Goal: Task Accomplishment & Management: Complete application form

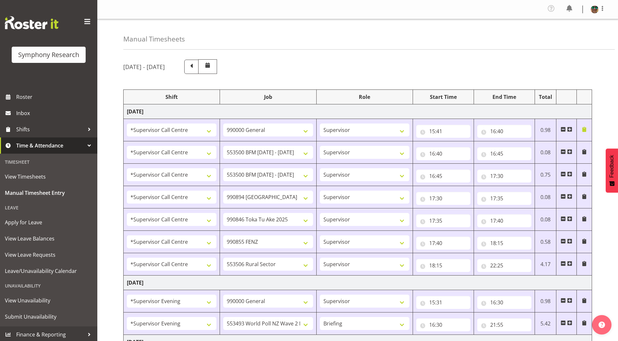
select select "19164"
select select "743"
select select "19164"
select select "10242"
select select "19164"
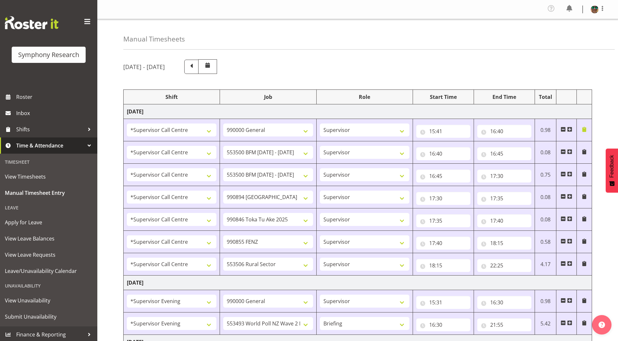
select select "10242"
select select "19164"
select select "10576"
select select "19164"
select select "9426"
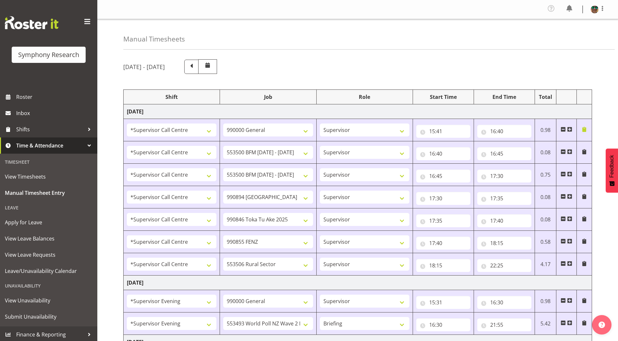
select select "19164"
select select "9636"
select select "19164"
select select "10587"
select select "4583"
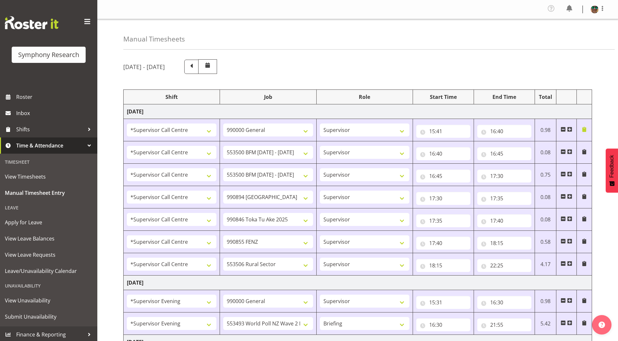
select select "743"
select select "4583"
select select "10527"
select select "297"
select select "1607"
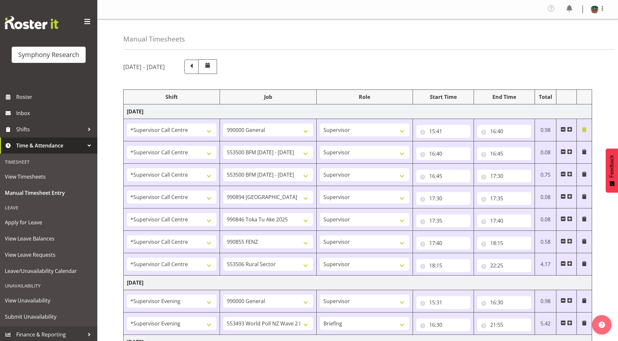
select select "743"
select select "4583"
select select "10587"
select select "12"
select select "20"
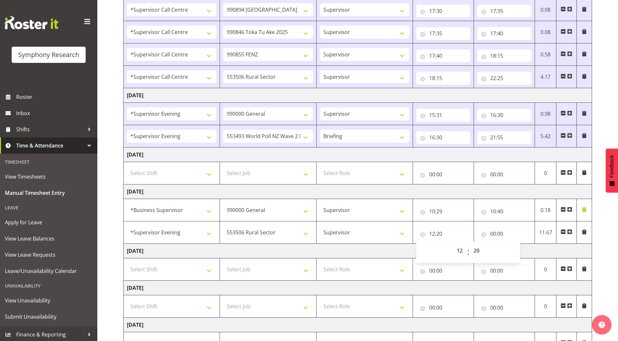
scroll to position [187, 0]
click at [493, 235] on input "00:00" at bounding box center [504, 233] width 54 height 13
click at [517, 251] on select "00 01 02 03 04 05 06 07 08 09 10 11 12 13 14 15 16 17 18 19 20 21 22 23" at bounding box center [521, 250] width 15 height 13
select select "14"
click at [514, 244] on select "00 01 02 03 04 05 06 07 08 09 10 11 12 13 14 15 16 17 18 19 20 21 22 23" at bounding box center [521, 250] width 15 height 13
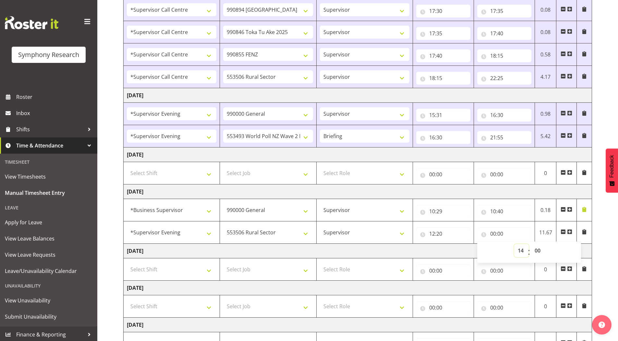
type input "14:00"
click at [537, 249] on select "00 01 02 03 04 05 06 07 08 09 10 11 12 13 14 15 16 17 18 19 20 21 22 23 24 25 2…" at bounding box center [538, 250] width 15 height 13
select select "40"
click at [531, 244] on select "00 01 02 03 04 05 06 07 08 09 10 11 12 13 14 15 16 17 18 19 20 21 22 23 24 25 2…" at bounding box center [538, 250] width 15 height 13
type input "14:40"
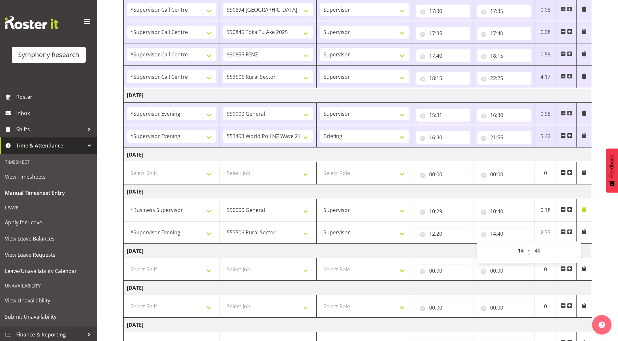
click at [609, 222] on div "[DATE] - [DATE] Shift Job Role Start Time End Time Total [DATE] !!Weekend Resid…" at bounding box center [370, 129] width 495 height 524
click at [585, 232] on span at bounding box center [584, 231] width 5 height 5
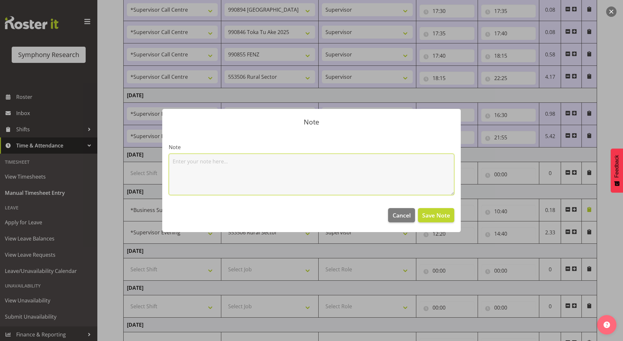
click at [233, 172] on textarea at bounding box center [311, 175] width 285 height 42
type textarea "5 Vals"
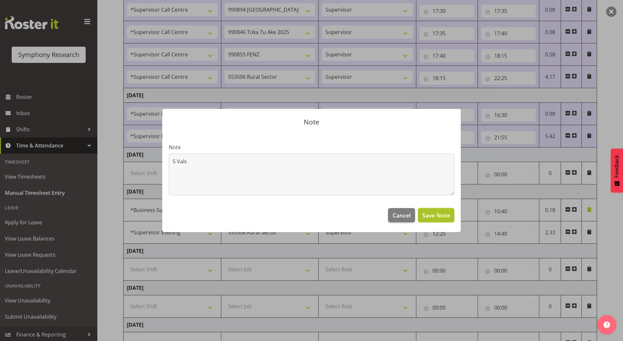
click at [428, 214] on span "Save Note" at bounding box center [436, 215] width 28 height 8
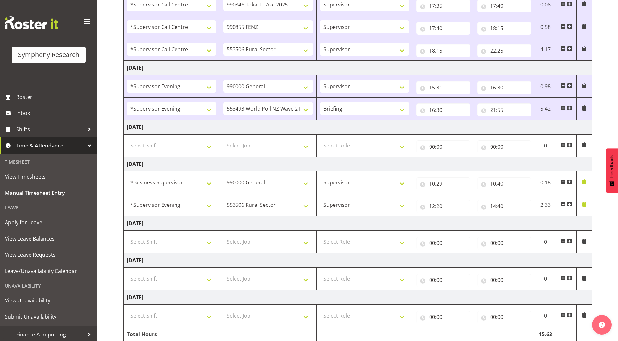
scroll to position [242, 0]
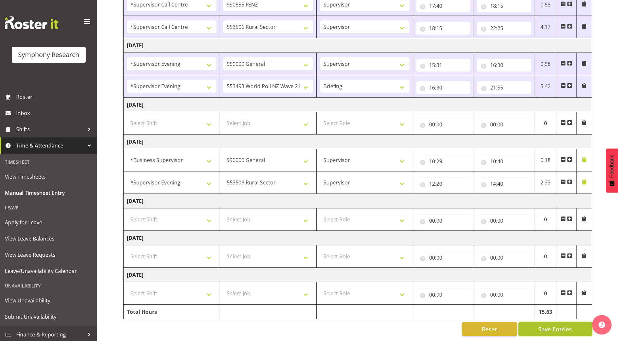
click at [540, 325] on span "Save Entries" at bounding box center [555, 329] width 34 height 8
